Goal: Transaction & Acquisition: Purchase product/service

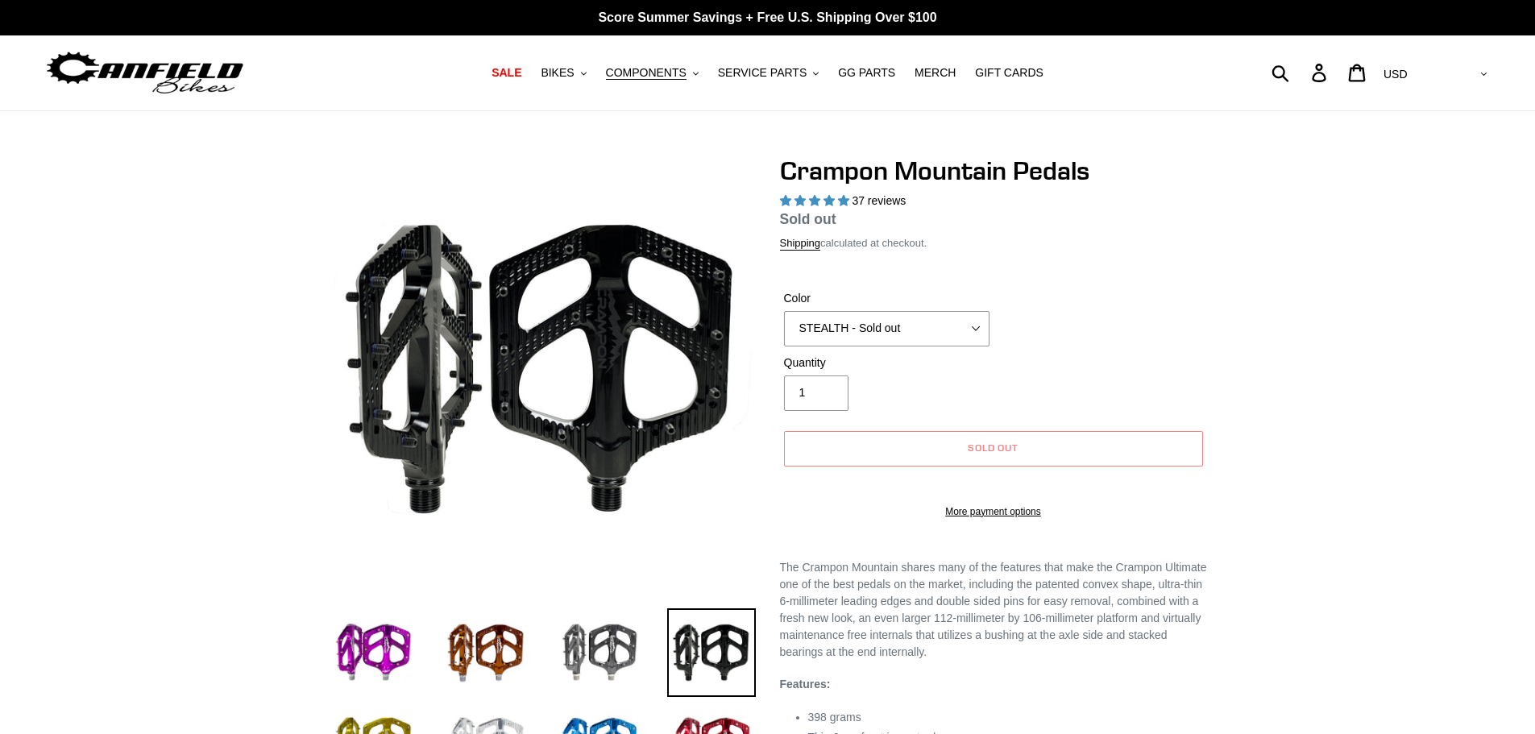
select select "highest-rating"
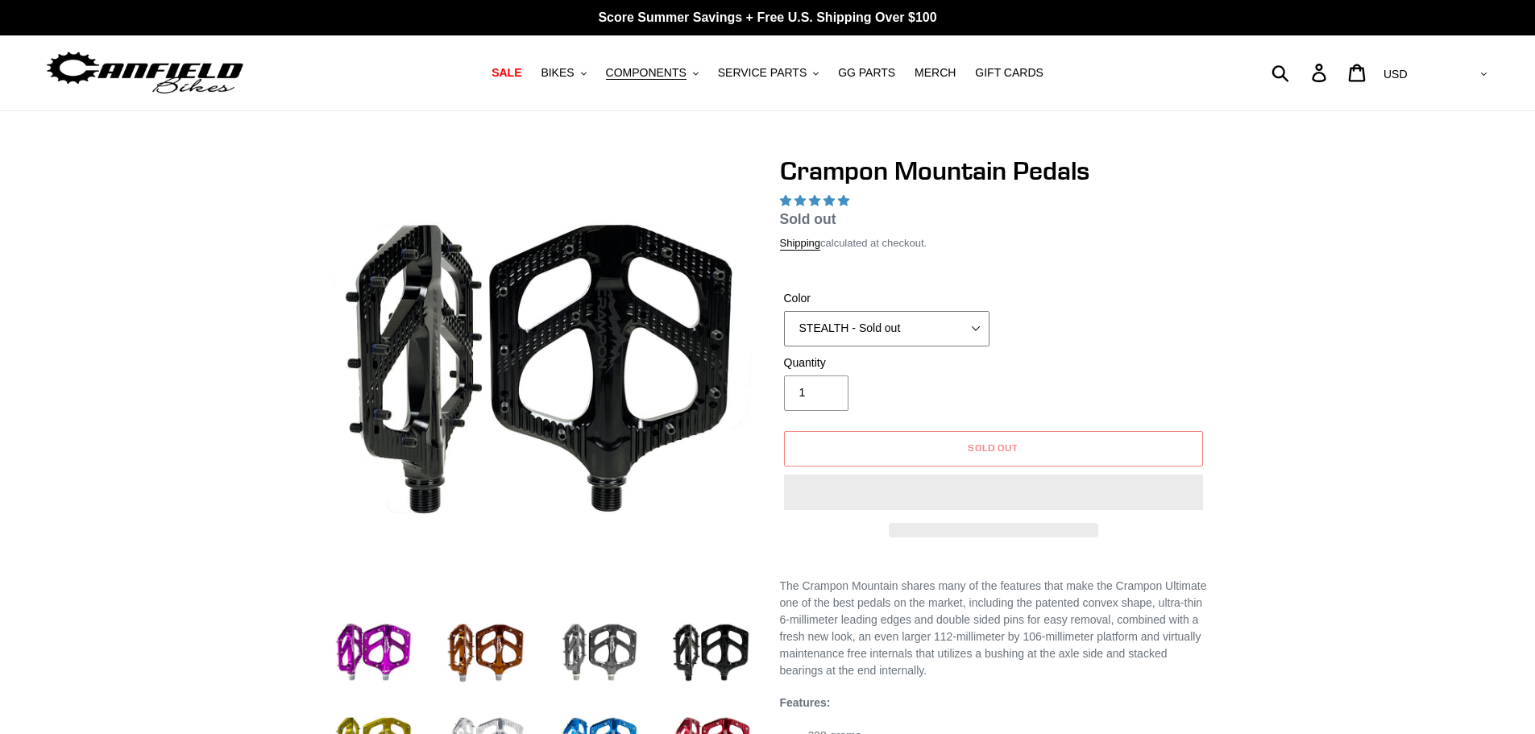
click at [909, 330] on select "GRAY BLACK STEALTH - Sold out POLISHED RED BLUE BAJA GOLD ORANGE PNW GREEN GOLD…" at bounding box center [886, 328] width 205 height 35
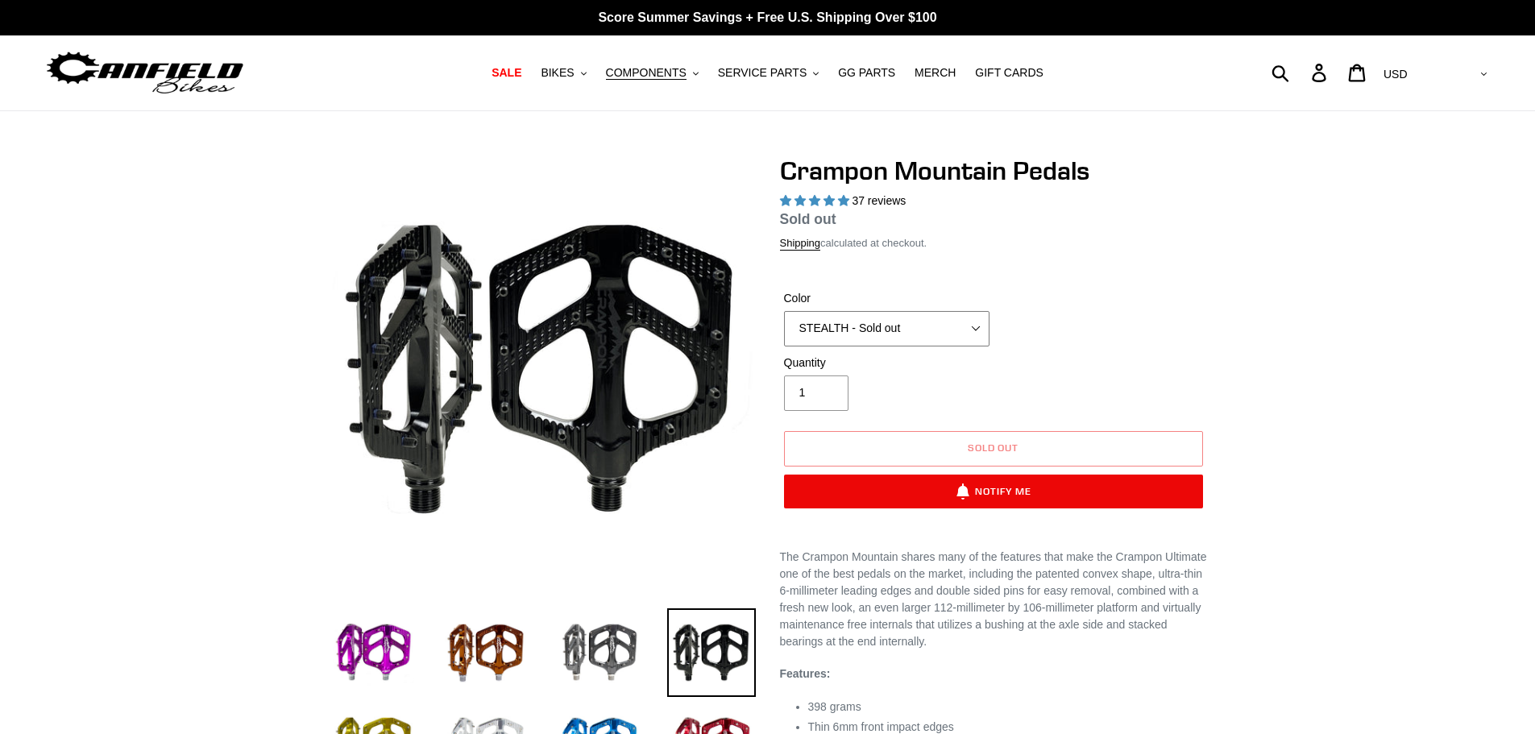
select select "highest-rating"
click at [784, 311] on select "GRAY BLACK STEALTH - Sold out POLISHED RED BLUE BAJA GOLD ORANGE PNW GREEN GOLD…" at bounding box center [886, 328] width 205 height 35
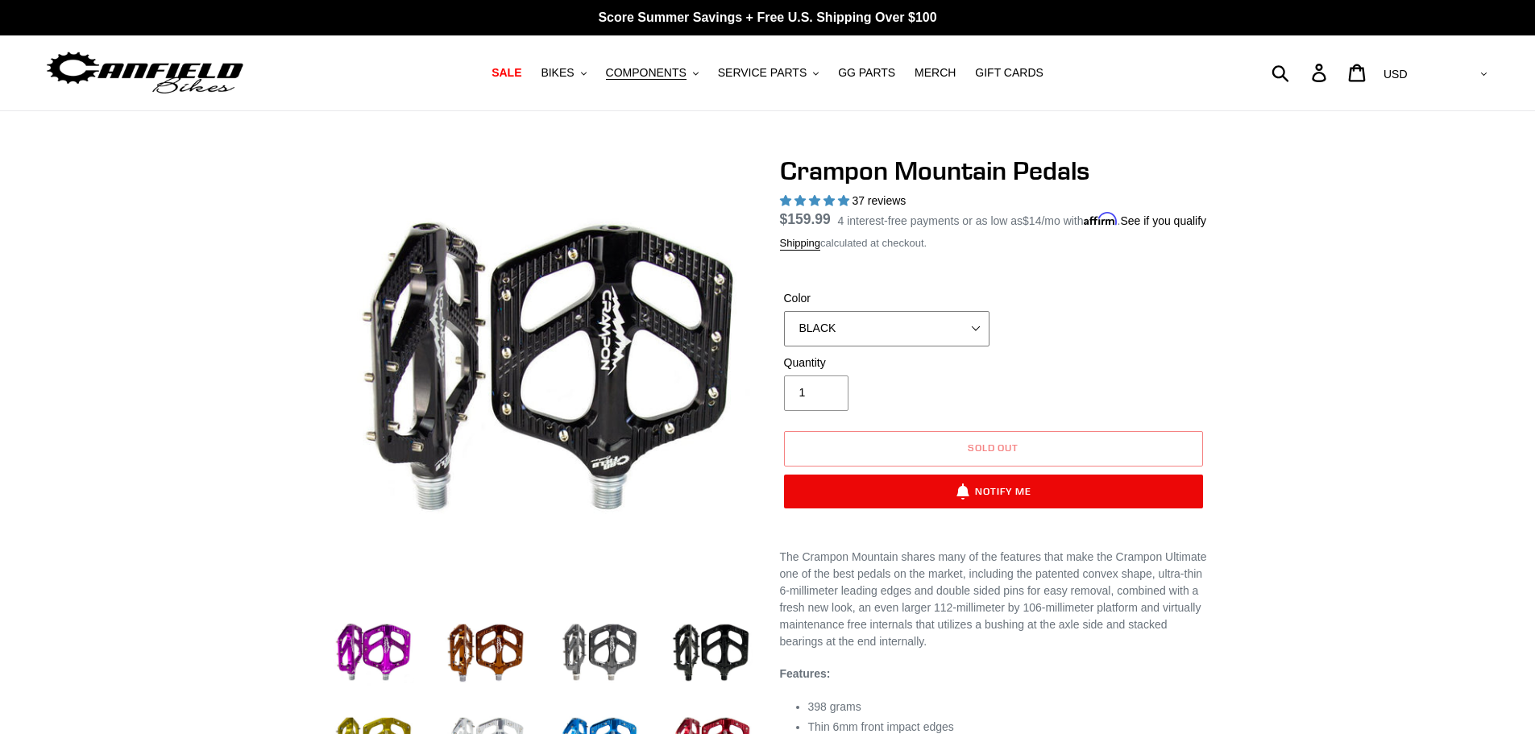
click at [883, 347] on select "GRAY BLACK STEALTH - Sold out POLISHED RED BLUE BAJA GOLD ORANGE PNW GREEN GOLD…" at bounding box center [886, 328] width 205 height 35
select select "STEALTH - Sold out"
click at [784, 330] on select "GRAY BLACK STEALTH - Sold out POLISHED RED BLUE BAJA GOLD ORANGE PNW GREEN GOLD…" at bounding box center [886, 328] width 205 height 35
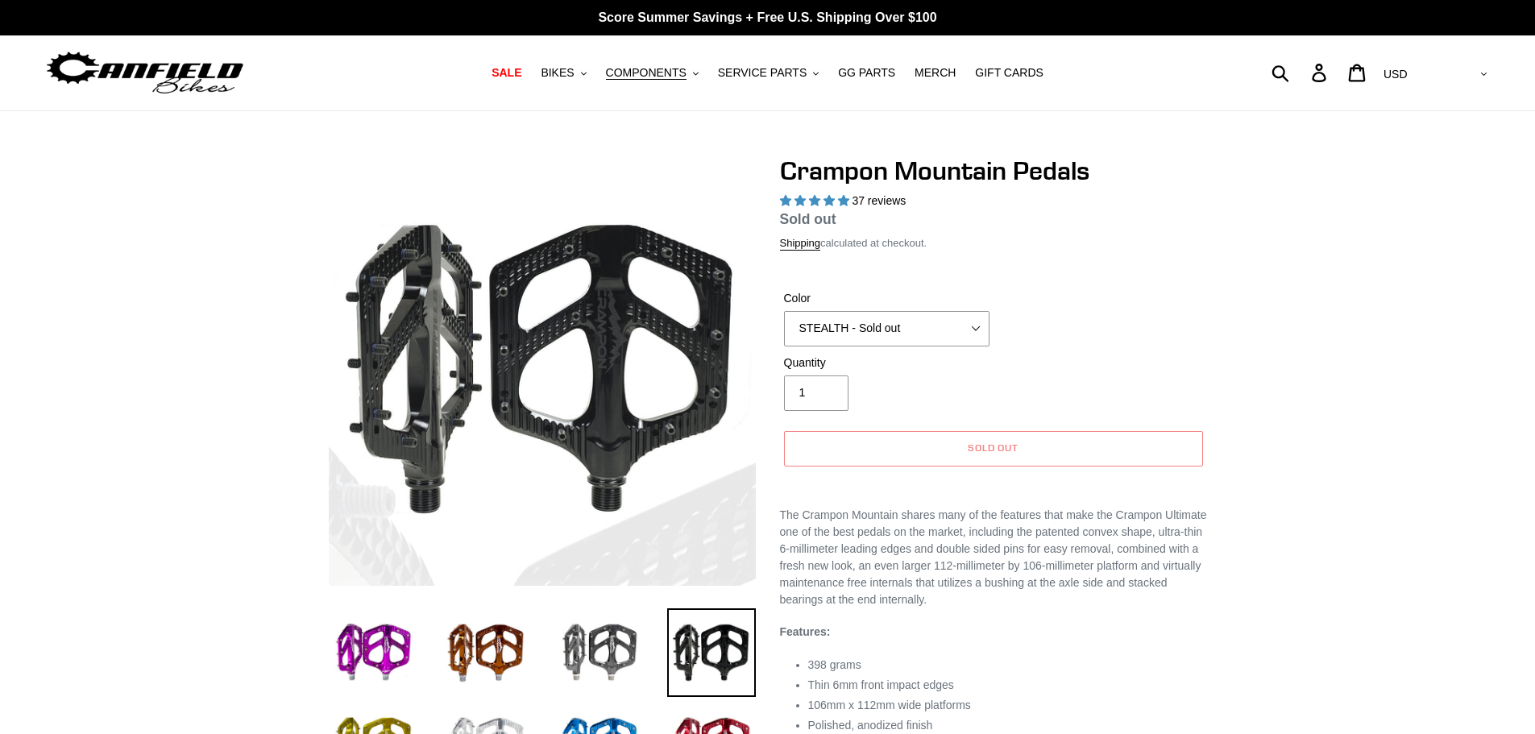
select select "highest-rating"
